Goal: Find specific page/section: Find specific page/section

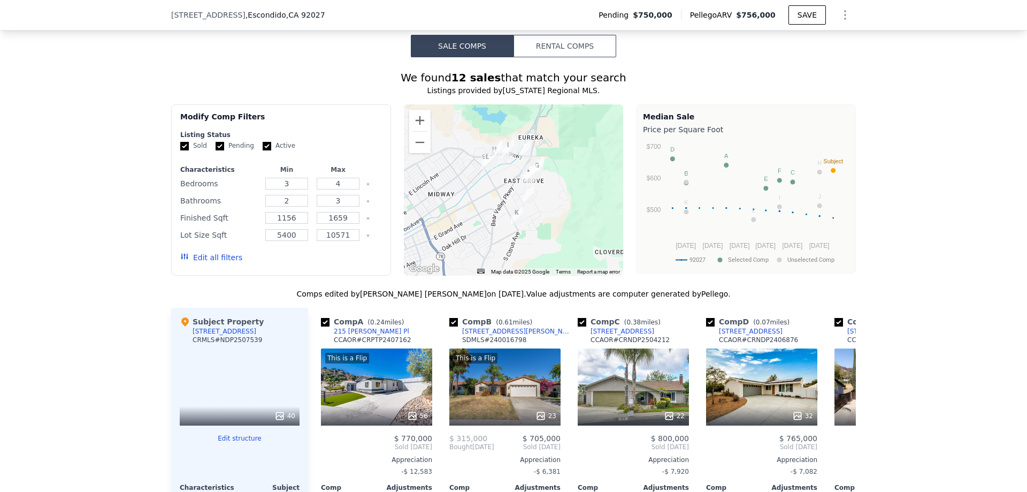
scroll to position [799, 0]
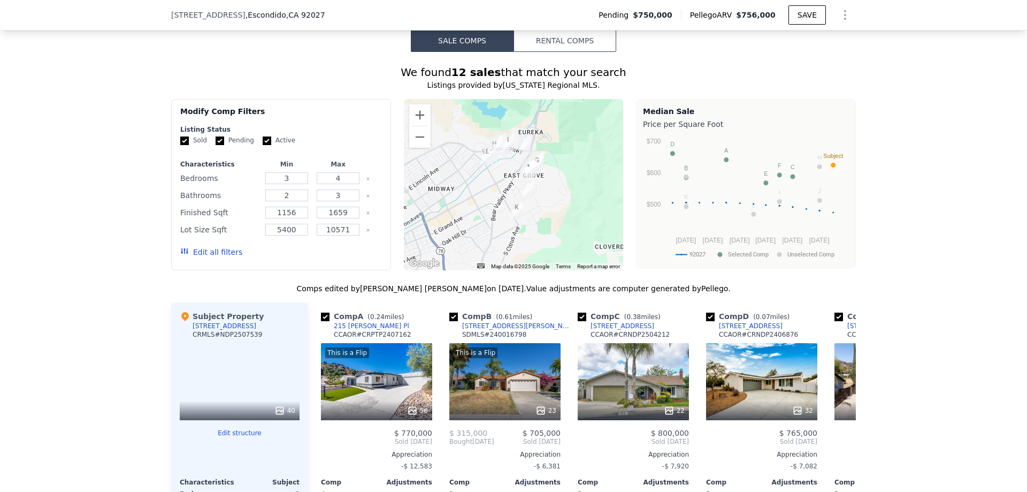
click at [506, 148] on img "620 Iona Ct" at bounding box center [508, 143] width 12 height 18
click at [497, 151] on img "2729 Cameron Pl" at bounding box center [501, 142] width 12 height 18
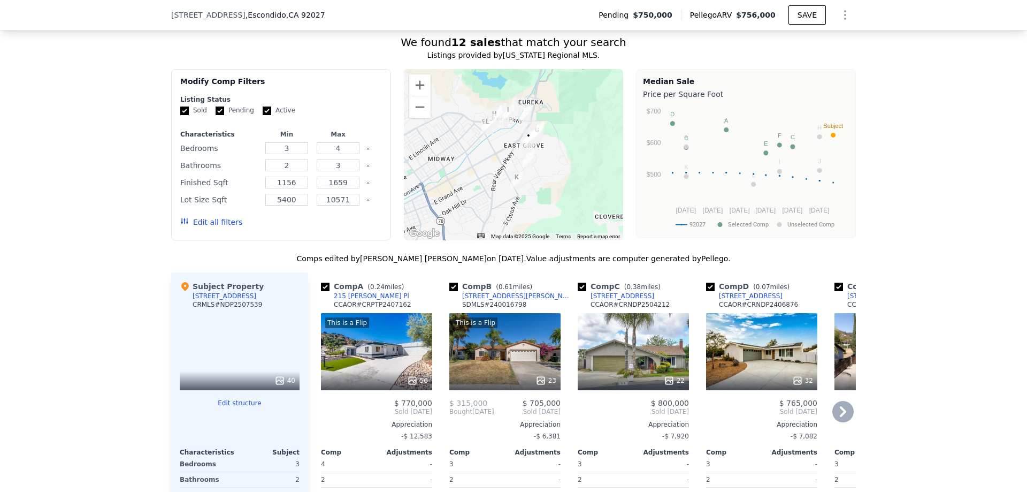
scroll to position [852, 0]
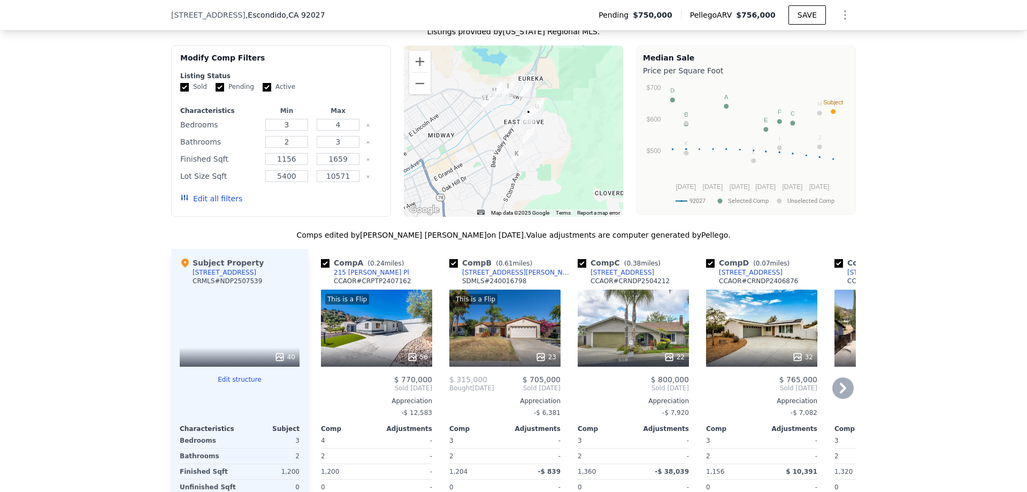
click at [409, 324] on div "This is a Flip 56" at bounding box center [376, 327] width 111 height 77
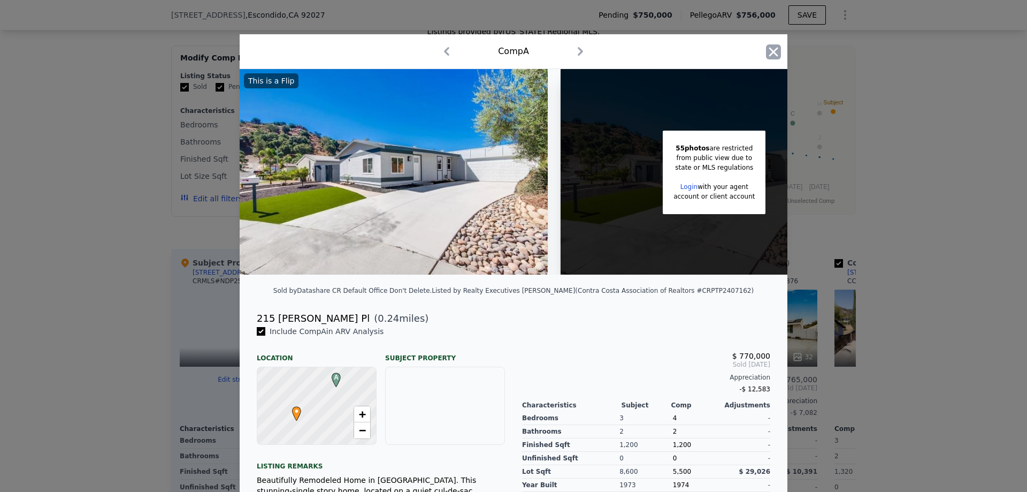
click at [767, 53] on icon "button" at bounding box center [773, 51] width 15 height 15
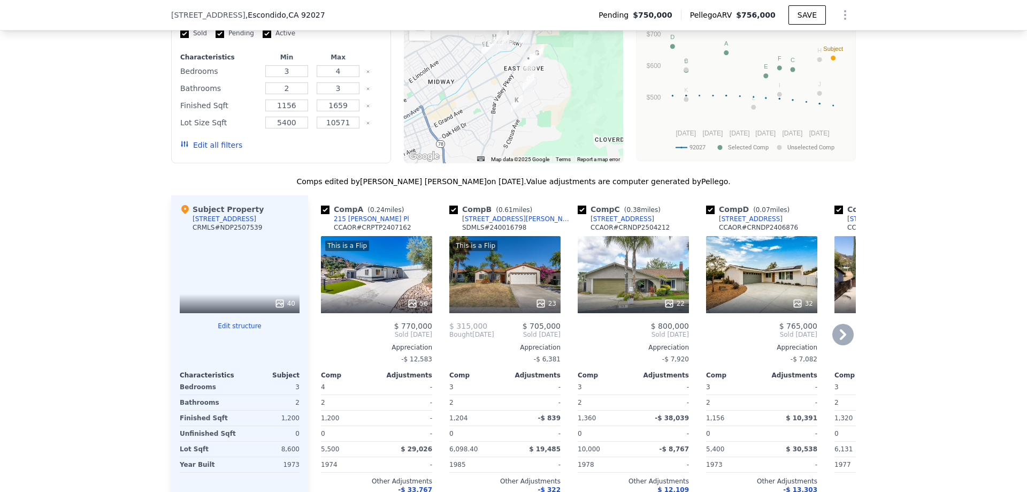
scroll to position [959, 0]
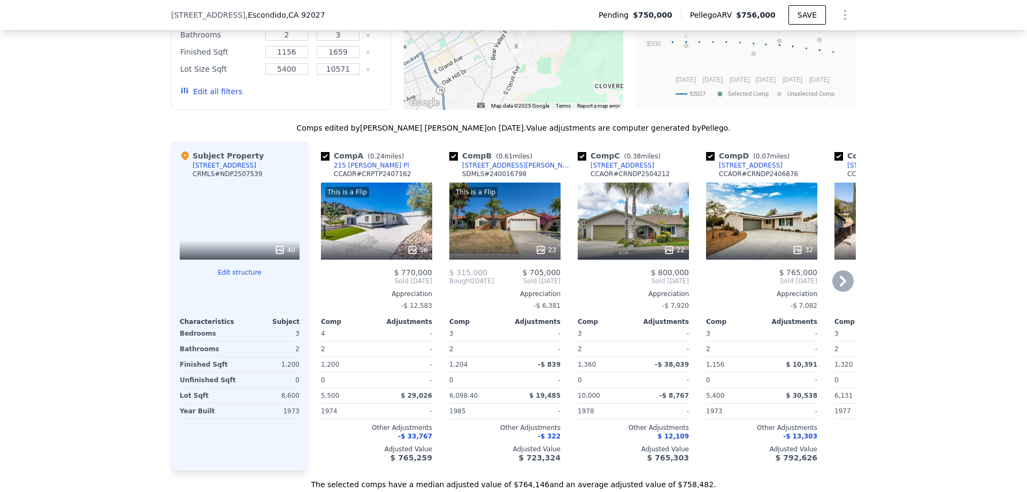
click at [836, 285] on icon at bounding box center [842, 280] width 21 height 21
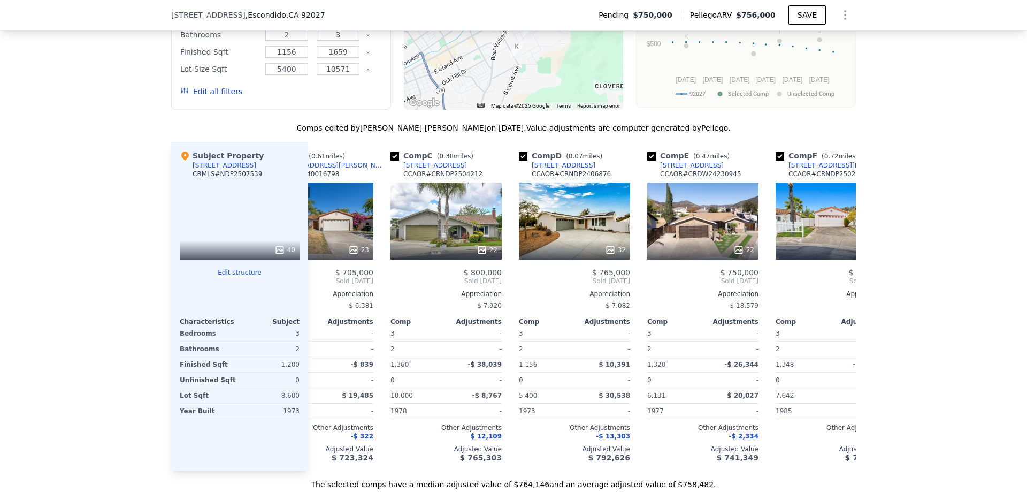
scroll to position [0, 257]
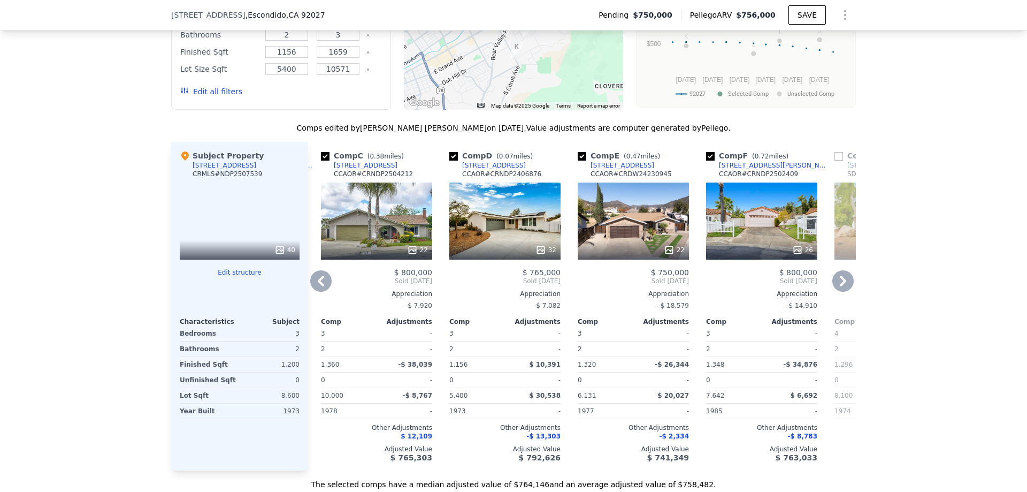
click at [836, 285] on icon at bounding box center [842, 280] width 21 height 21
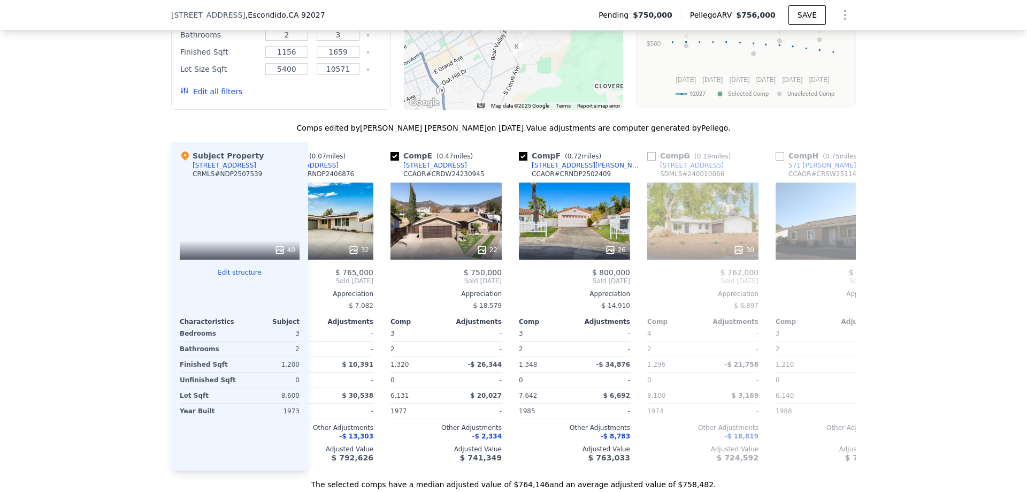
scroll to position [0, 514]
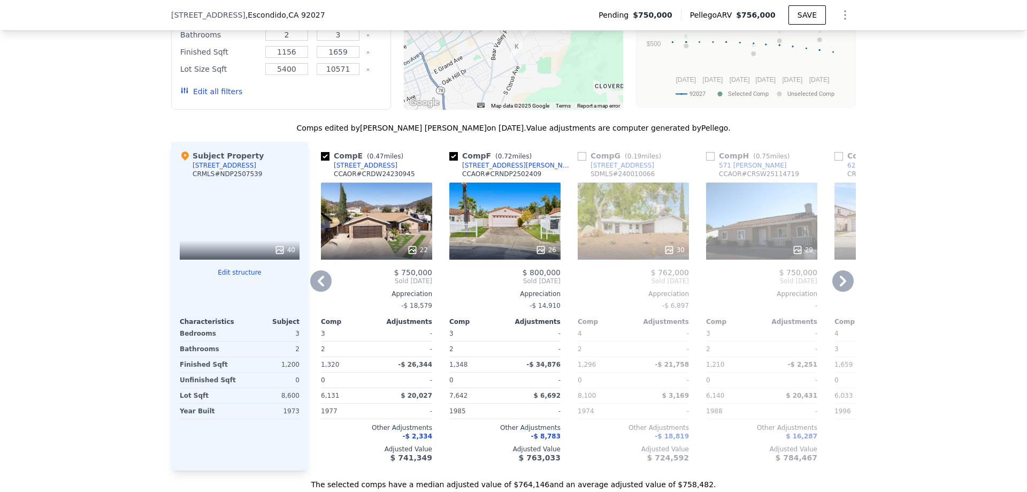
click at [836, 285] on icon at bounding box center [842, 280] width 21 height 21
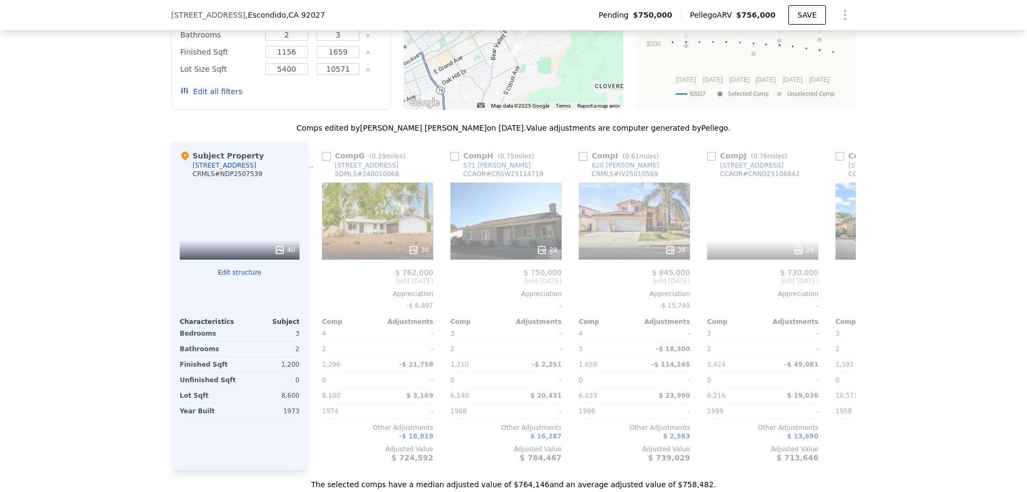
scroll to position [0, 770]
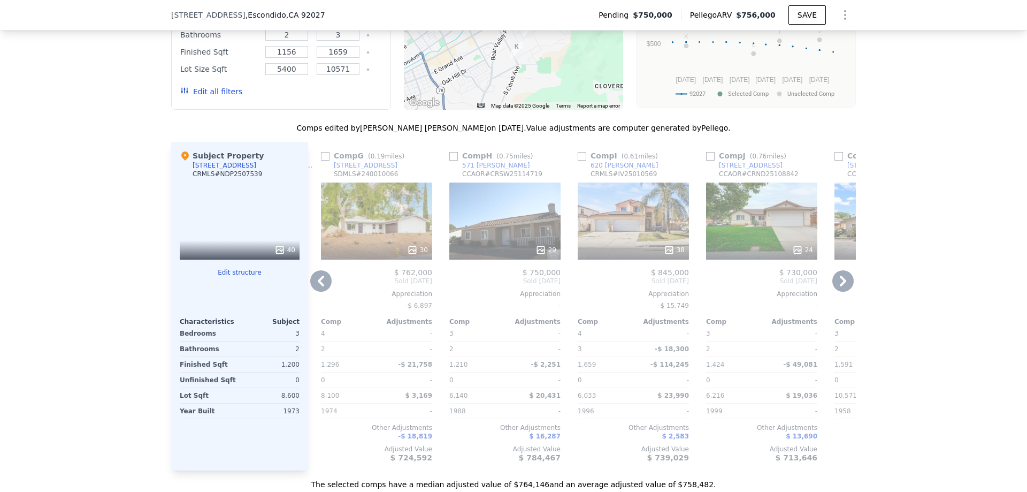
click at [836, 285] on icon at bounding box center [842, 280] width 21 height 21
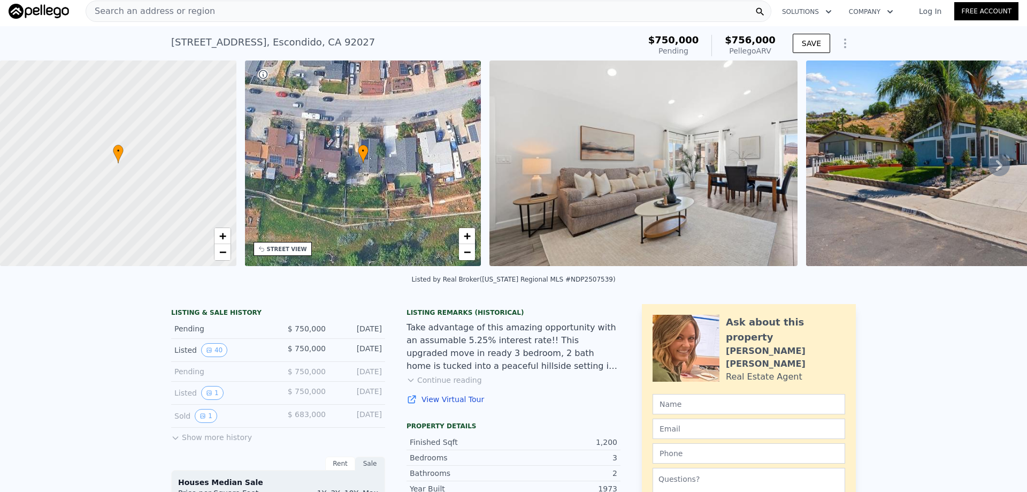
scroll to position [0, 0]
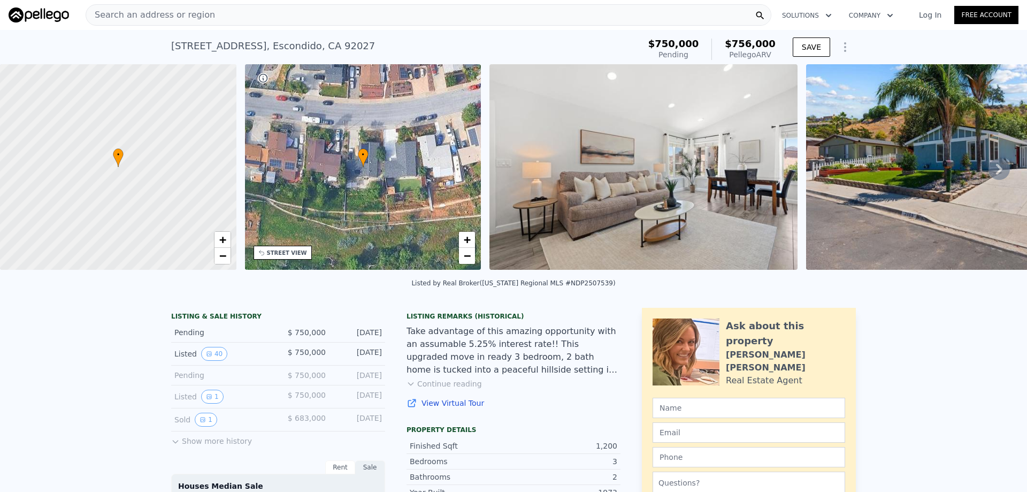
click at [997, 168] on icon at bounding box center [999, 168] width 21 height 21
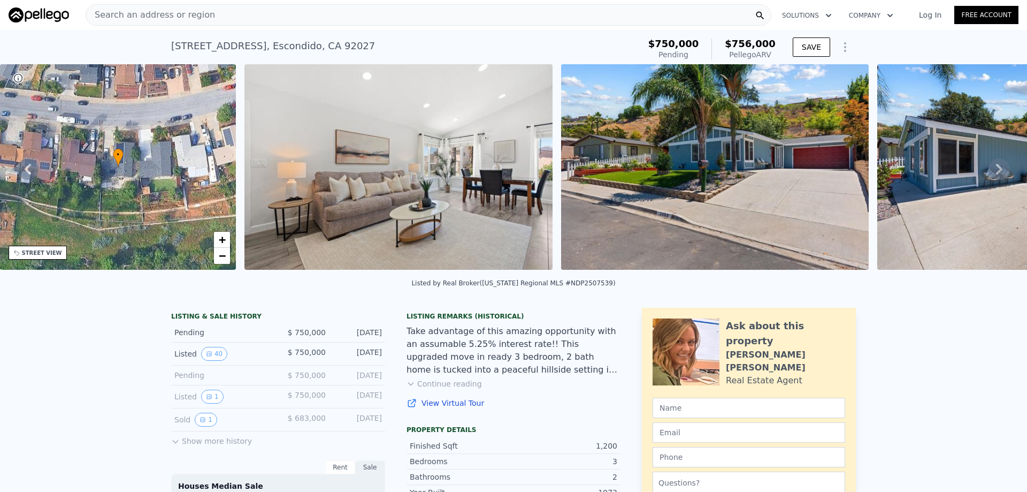
click at [996, 170] on icon at bounding box center [999, 169] width 6 height 11
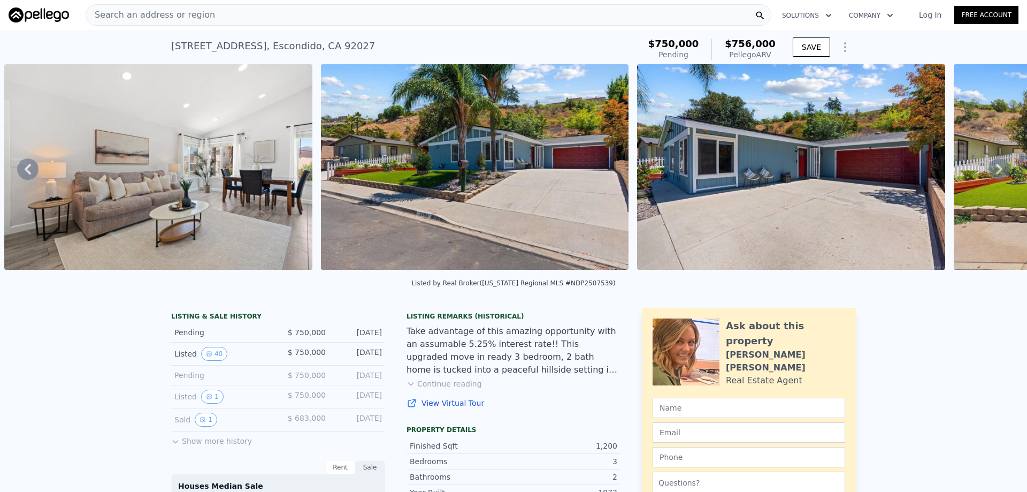
click at [996, 170] on icon at bounding box center [999, 169] width 6 height 11
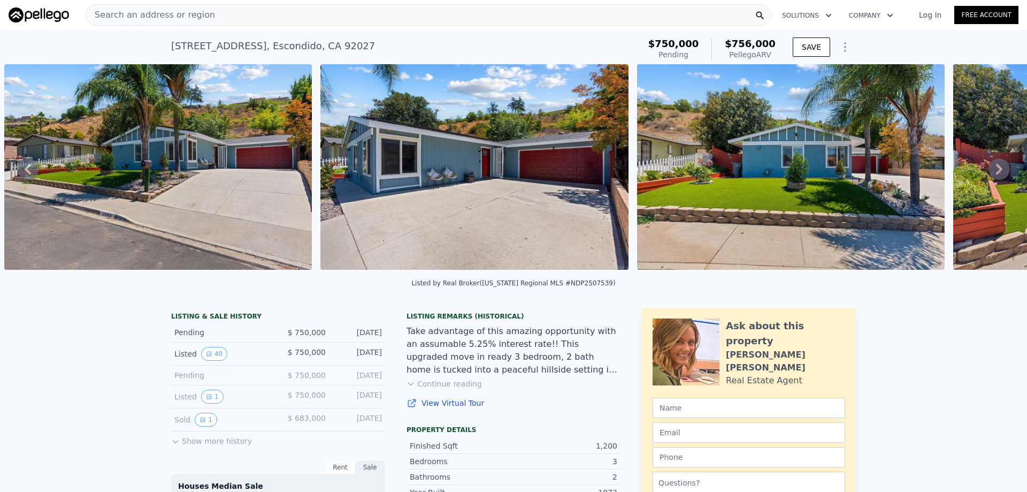
click at [996, 170] on icon at bounding box center [999, 169] width 6 height 11
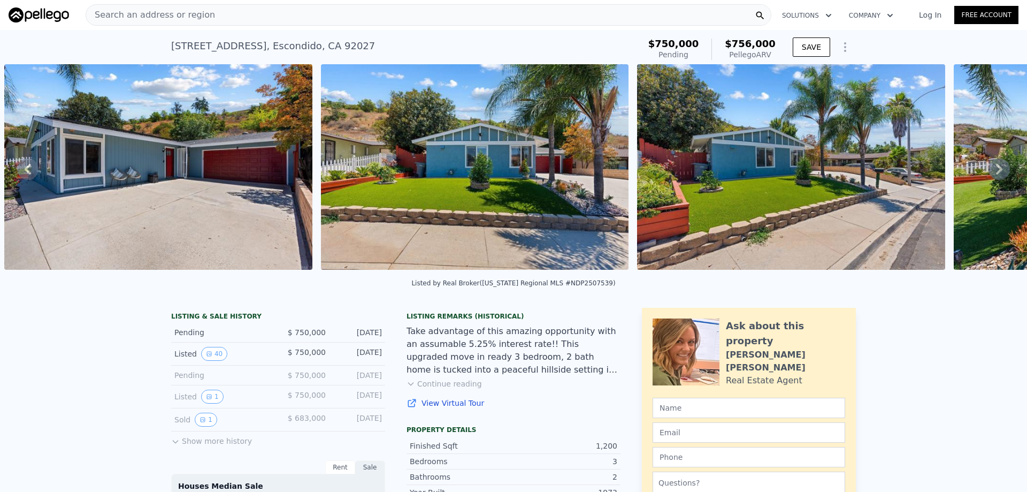
click at [996, 170] on icon at bounding box center [999, 169] width 6 height 11
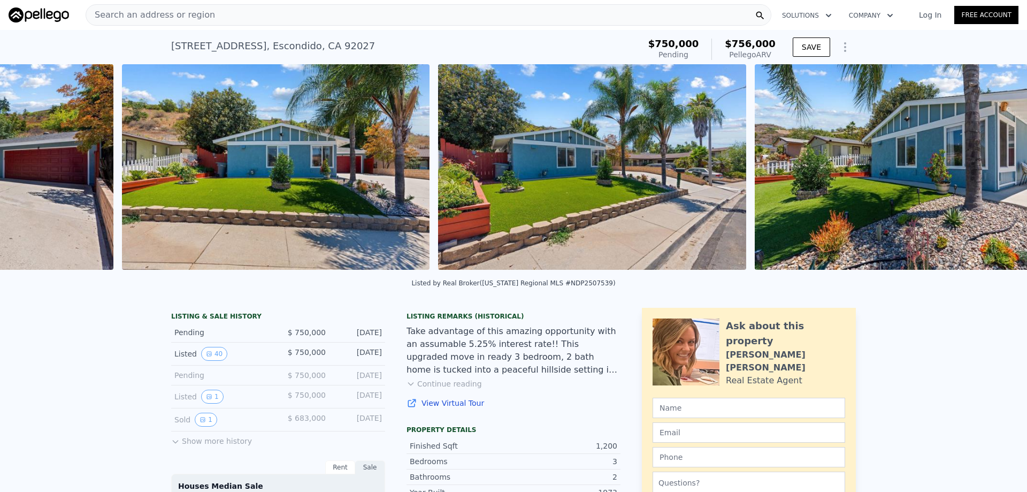
scroll to position [0, 1439]
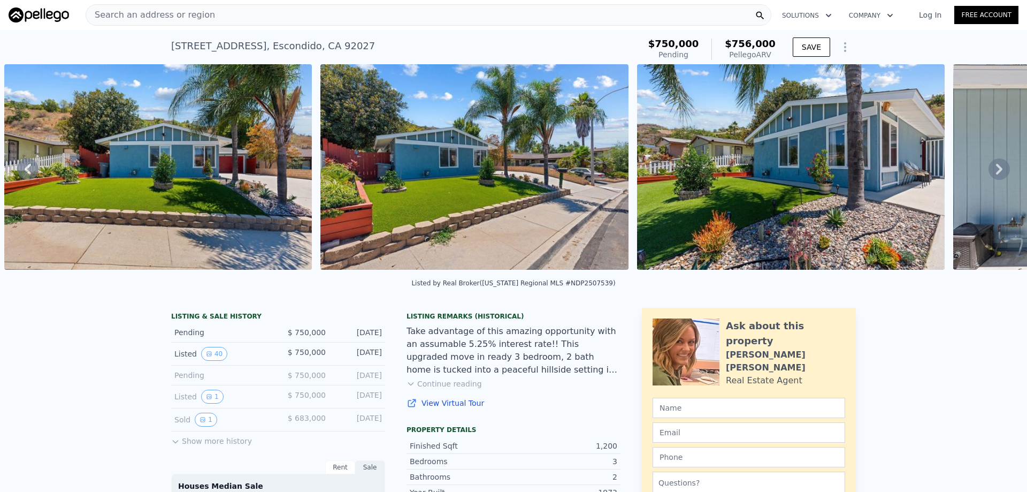
click at [996, 170] on icon at bounding box center [999, 169] width 6 height 11
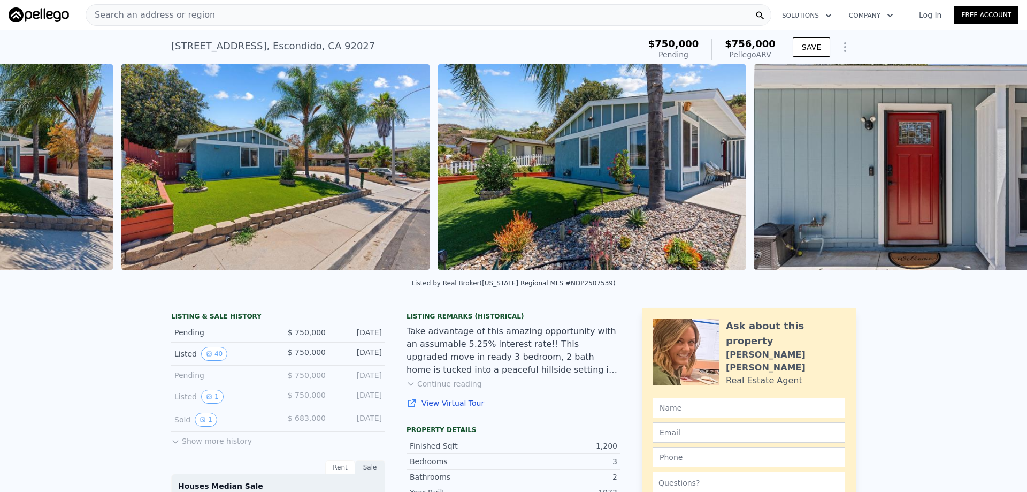
scroll to position [0, 1755]
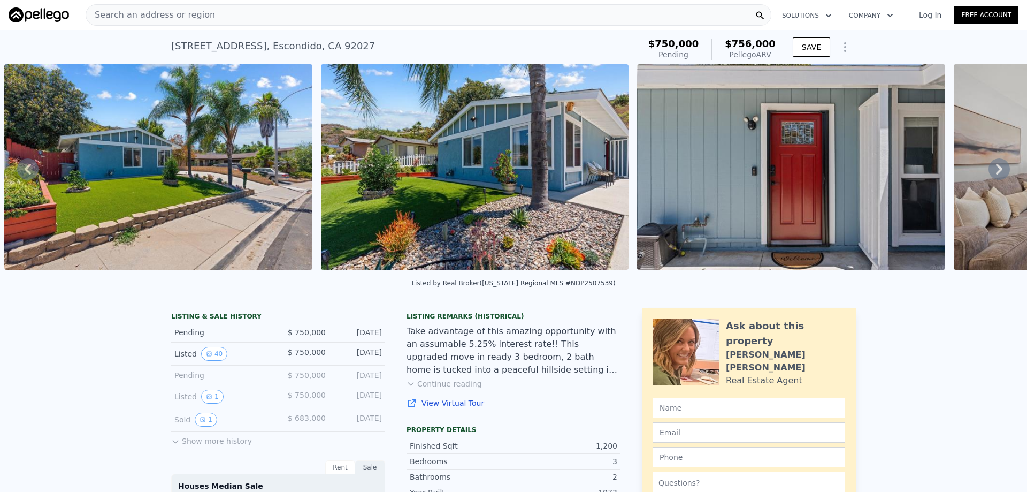
click at [996, 170] on icon at bounding box center [999, 169] width 6 height 11
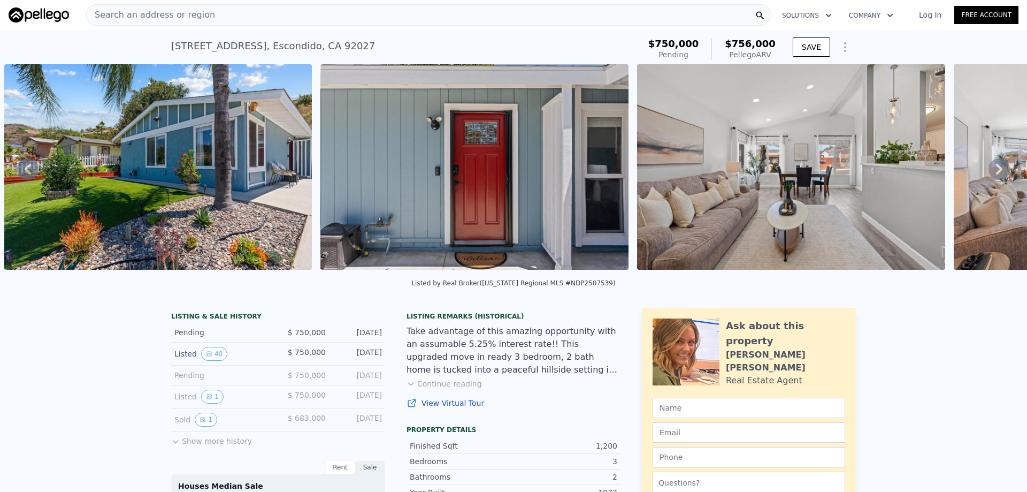
click at [996, 170] on icon at bounding box center [999, 169] width 6 height 11
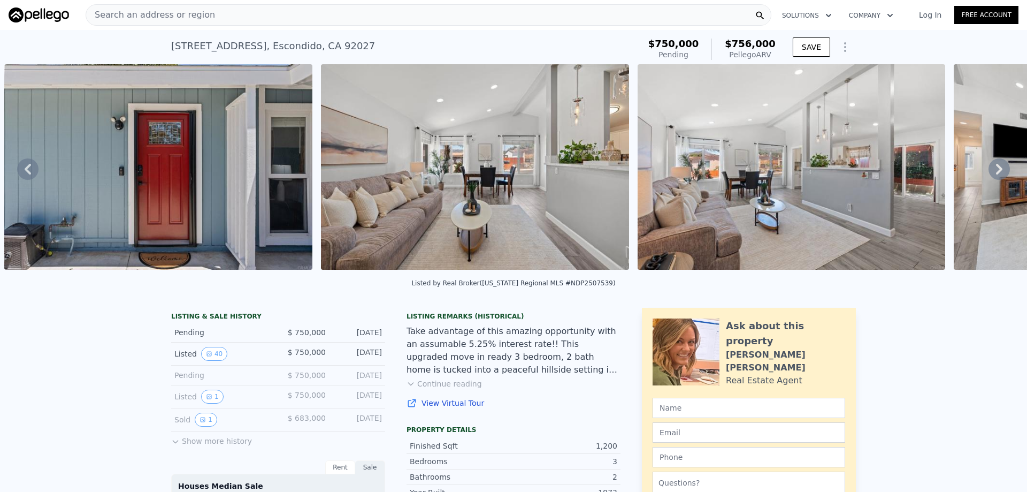
click at [996, 170] on icon at bounding box center [999, 169] width 6 height 11
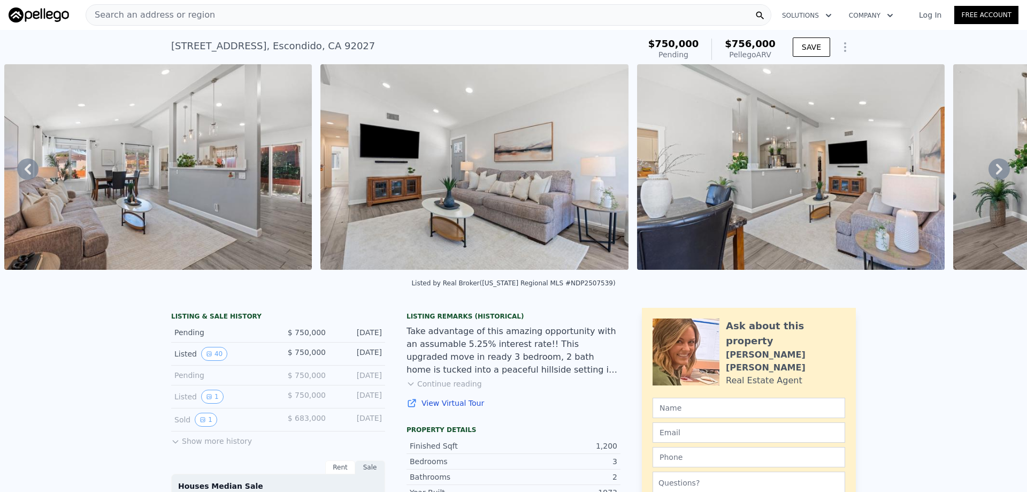
click at [996, 170] on icon at bounding box center [999, 169] width 6 height 11
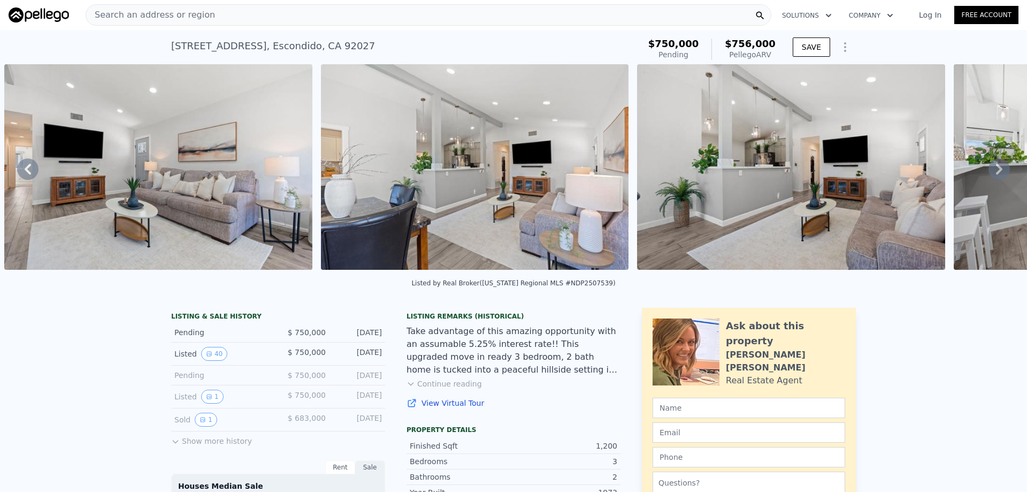
click at [996, 170] on icon at bounding box center [999, 169] width 6 height 11
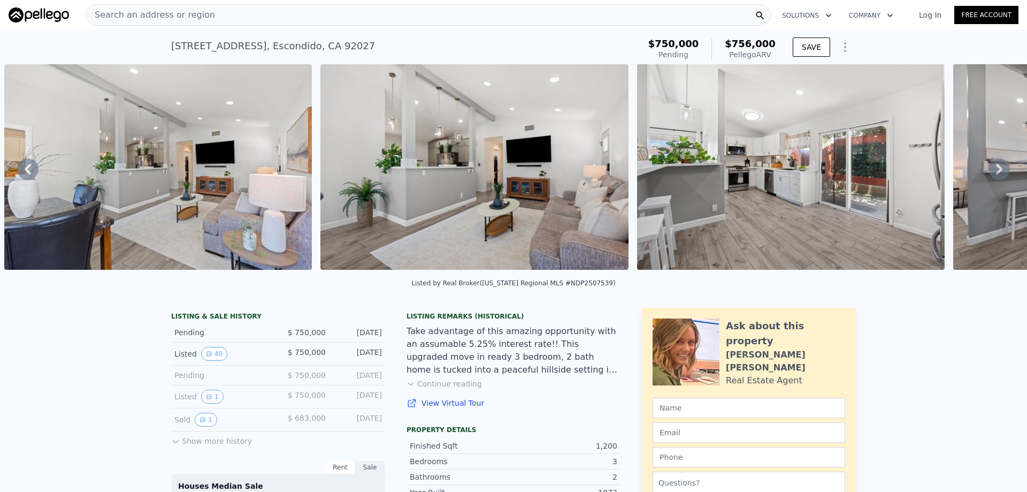
click at [996, 170] on icon at bounding box center [999, 169] width 6 height 11
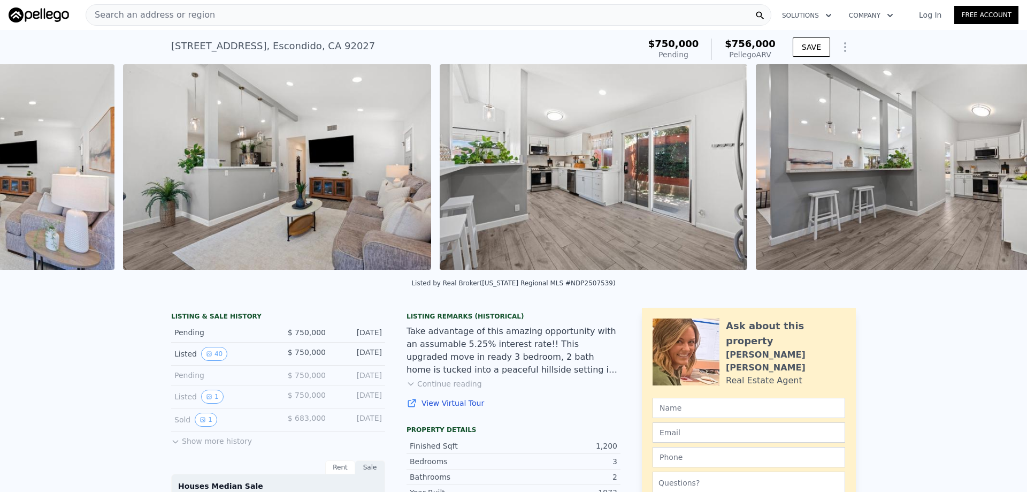
scroll to position [0, 3971]
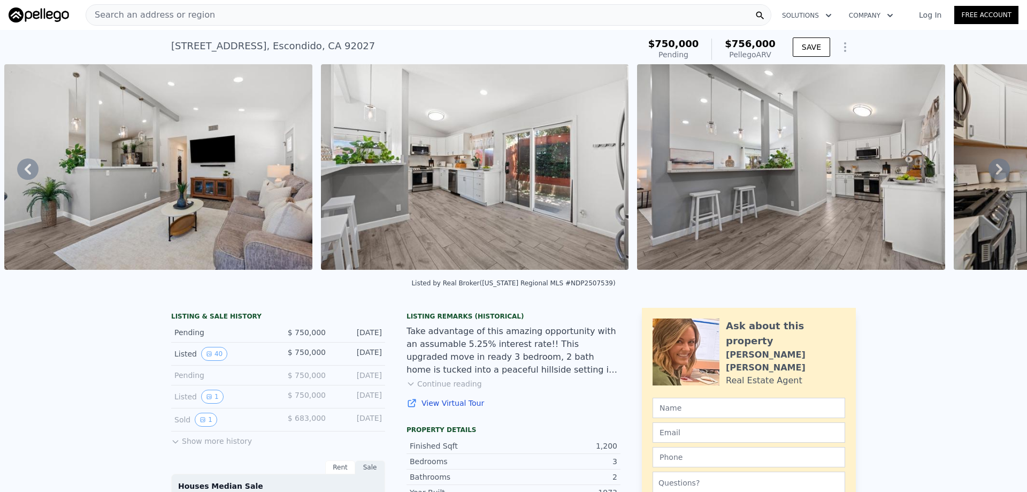
click at [996, 170] on icon at bounding box center [999, 169] width 6 height 11
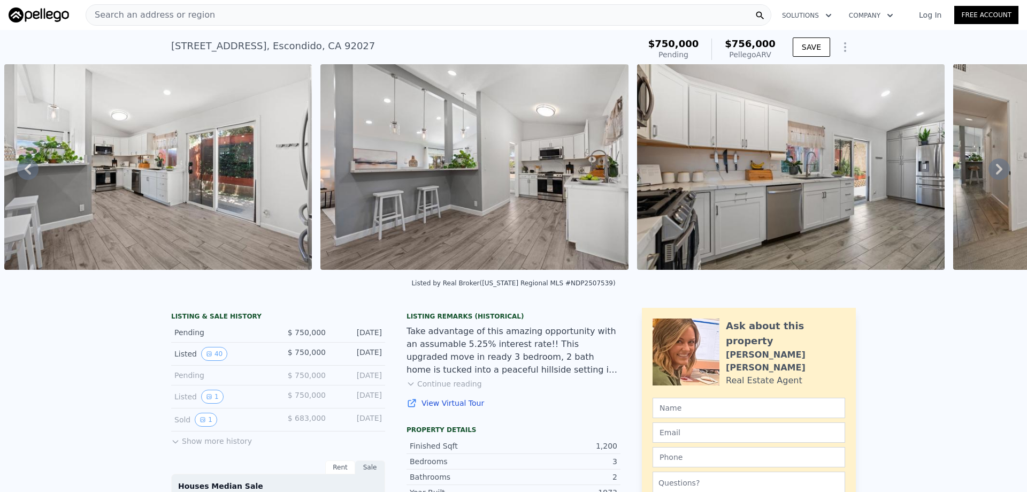
click at [996, 170] on icon at bounding box center [999, 169] width 6 height 11
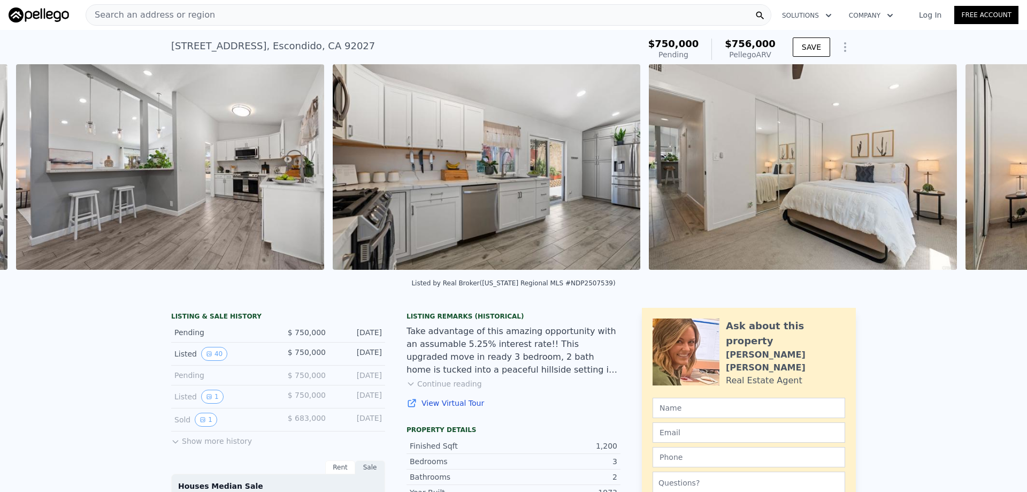
scroll to position [0, 4604]
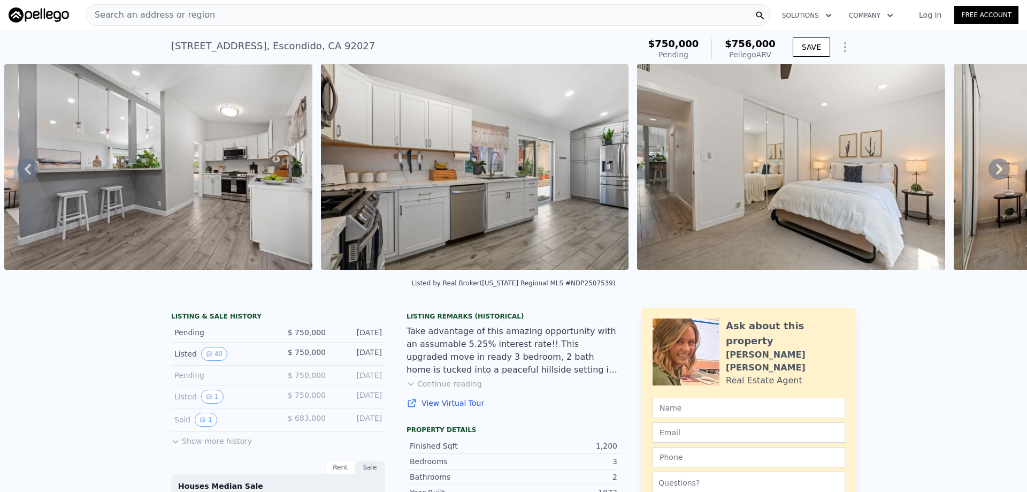
click at [996, 170] on icon at bounding box center [999, 169] width 6 height 11
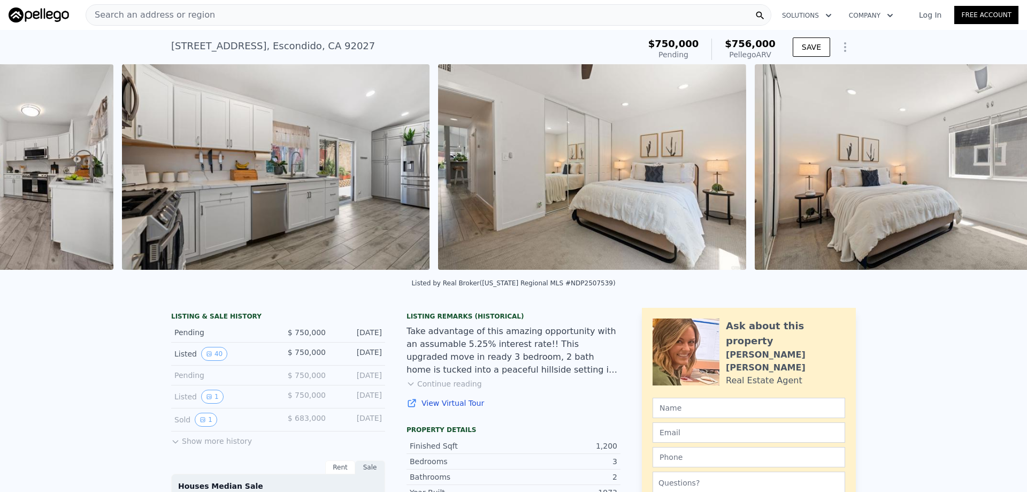
scroll to position [0, 4921]
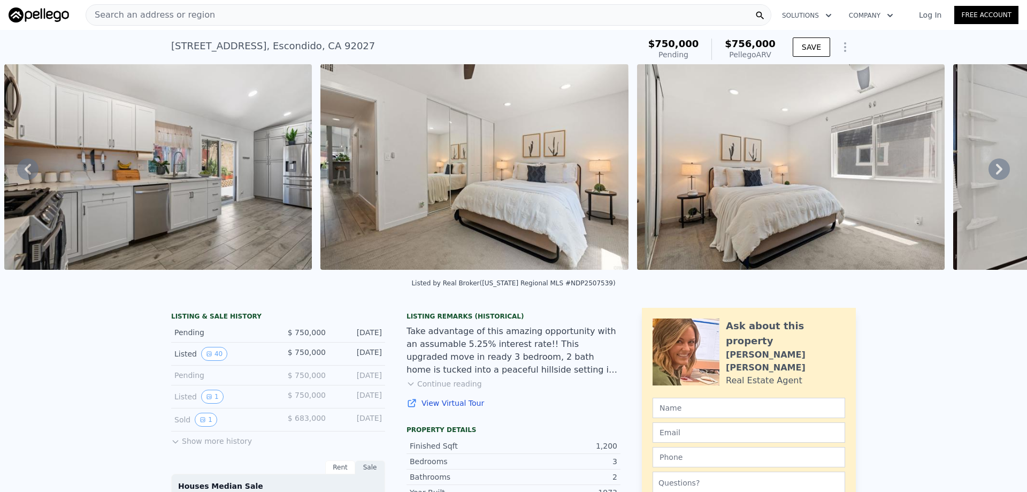
click at [996, 170] on icon at bounding box center [999, 169] width 6 height 11
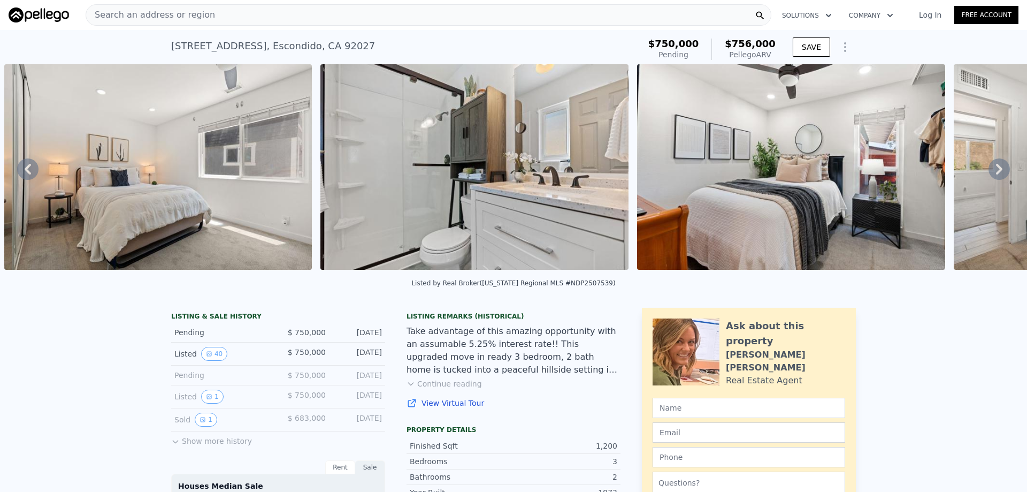
click at [996, 170] on icon at bounding box center [999, 169] width 6 height 11
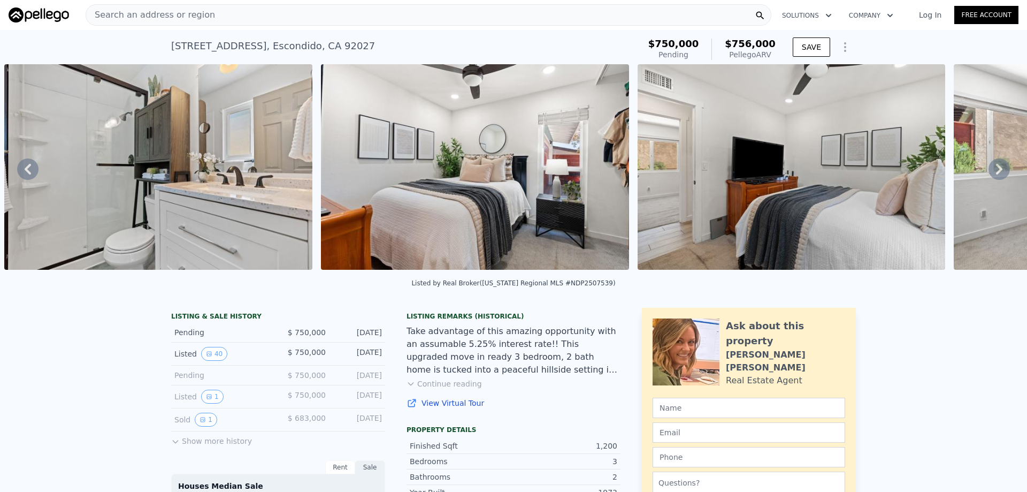
click at [996, 170] on icon at bounding box center [999, 169] width 6 height 11
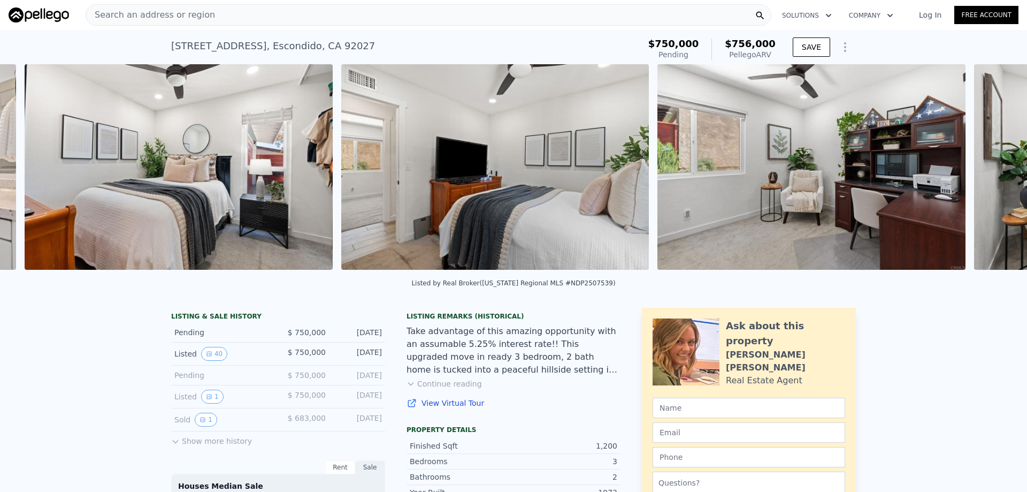
scroll to position [0, 6186]
